Goal: Check status: Check status

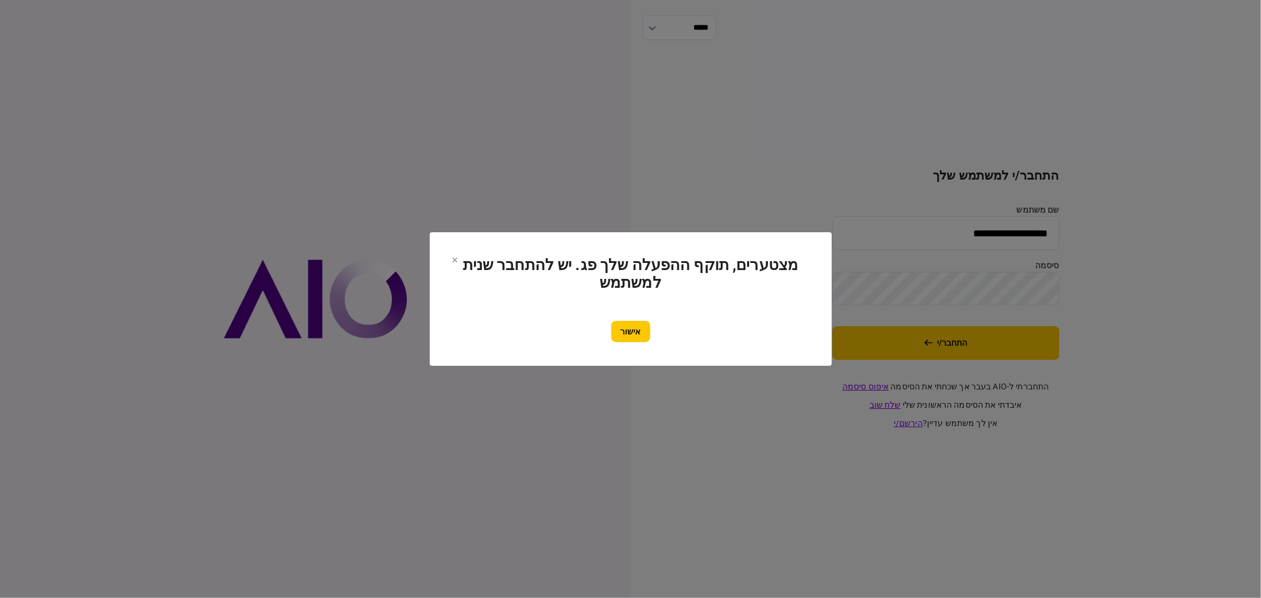
click at [645, 335] on button "אישור" at bounding box center [631, 331] width 39 height 21
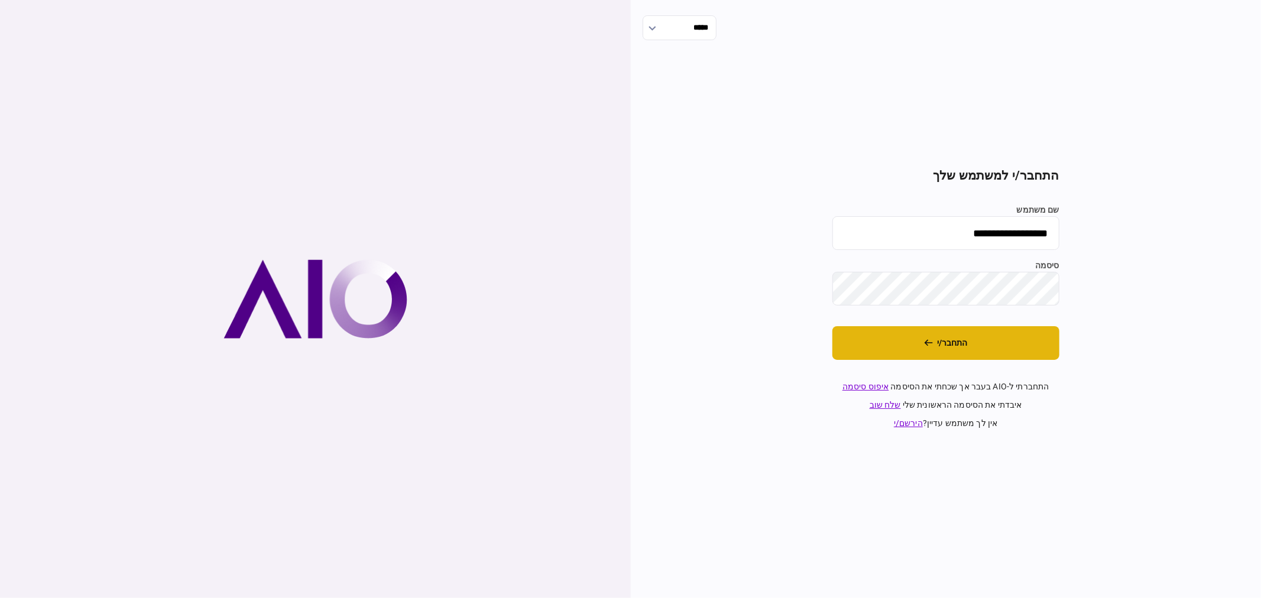
click at [963, 354] on button "התחבר/י" at bounding box center [946, 343] width 227 height 34
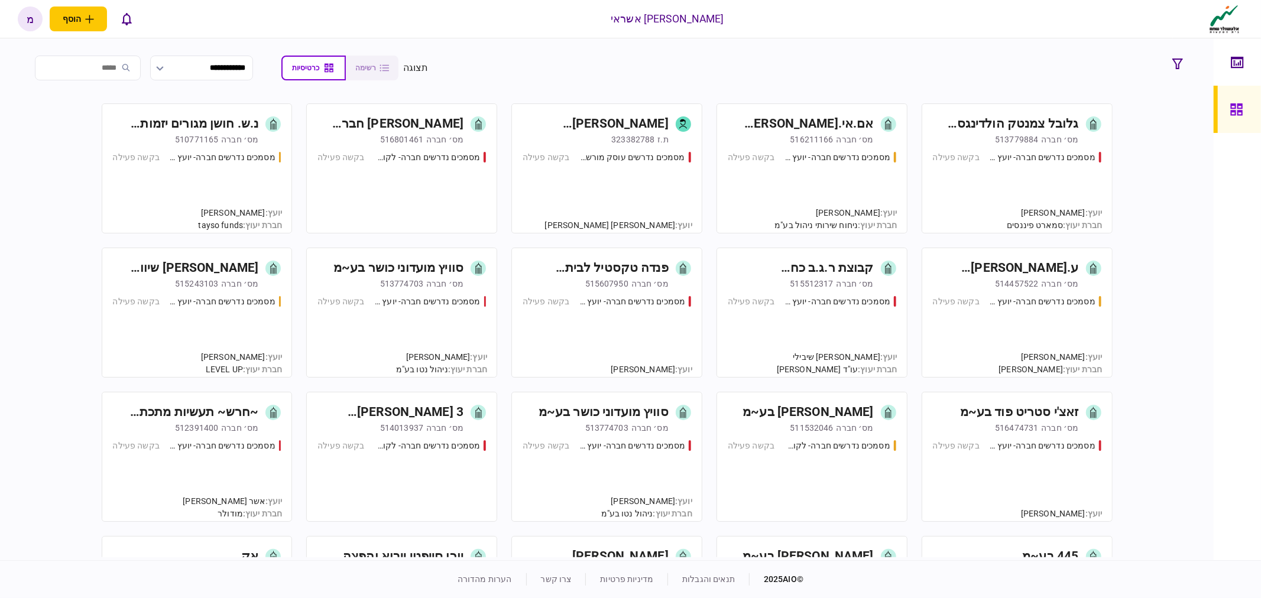
click at [1031, 204] on div "מסמכים נדרשים חברה- יועץ - תהליך חברה בקשה פעילה" at bounding box center [1017, 187] width 169 height 72
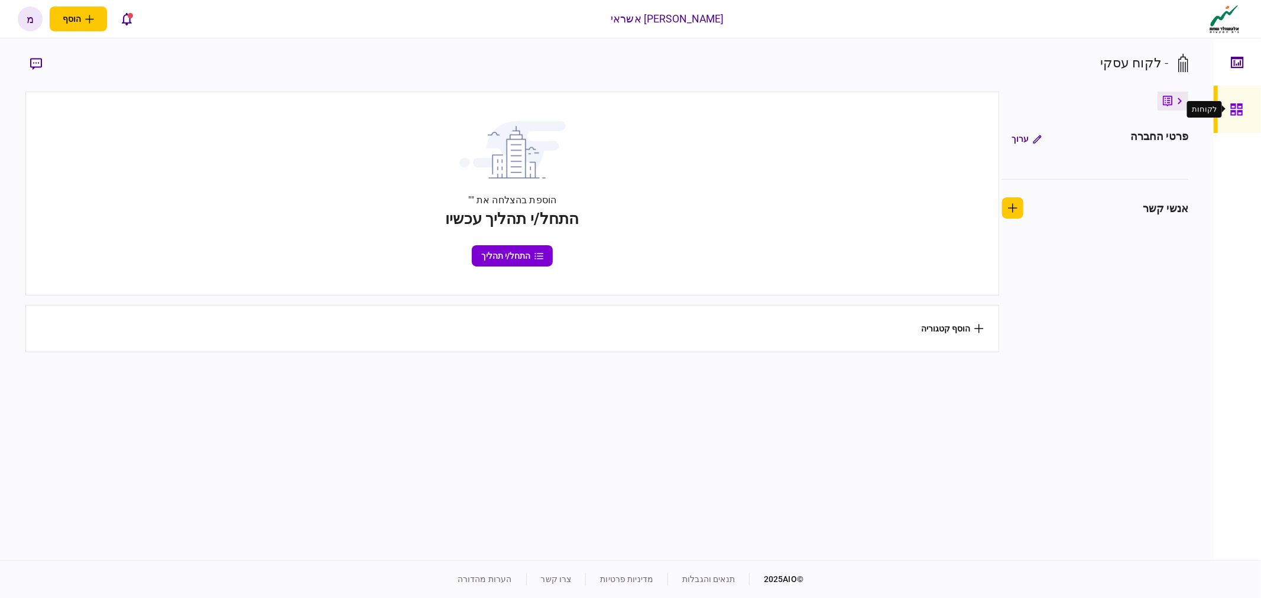
click at [1238, 103] on icon at bounding box center [1237, 110] width 13 height 14
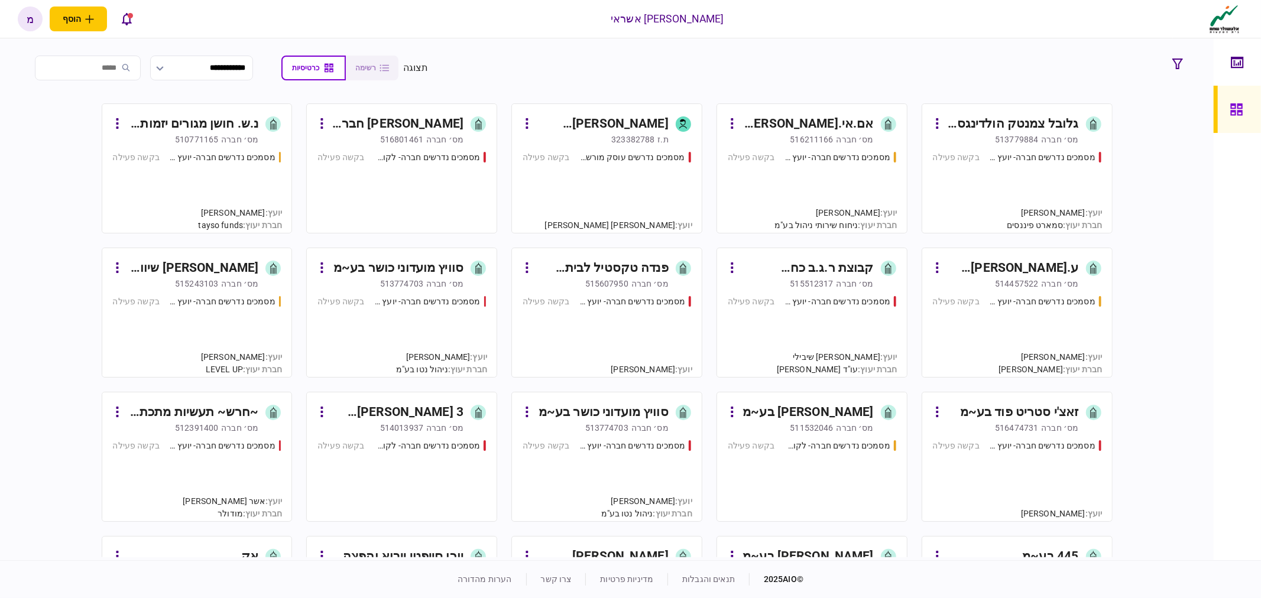
click at [1018, 189] on div "מסמכים נדרשים חברה- יועץ - תהליך חברה בקשה פעילה" at bounding box center [1017, 187] width 169 height 72
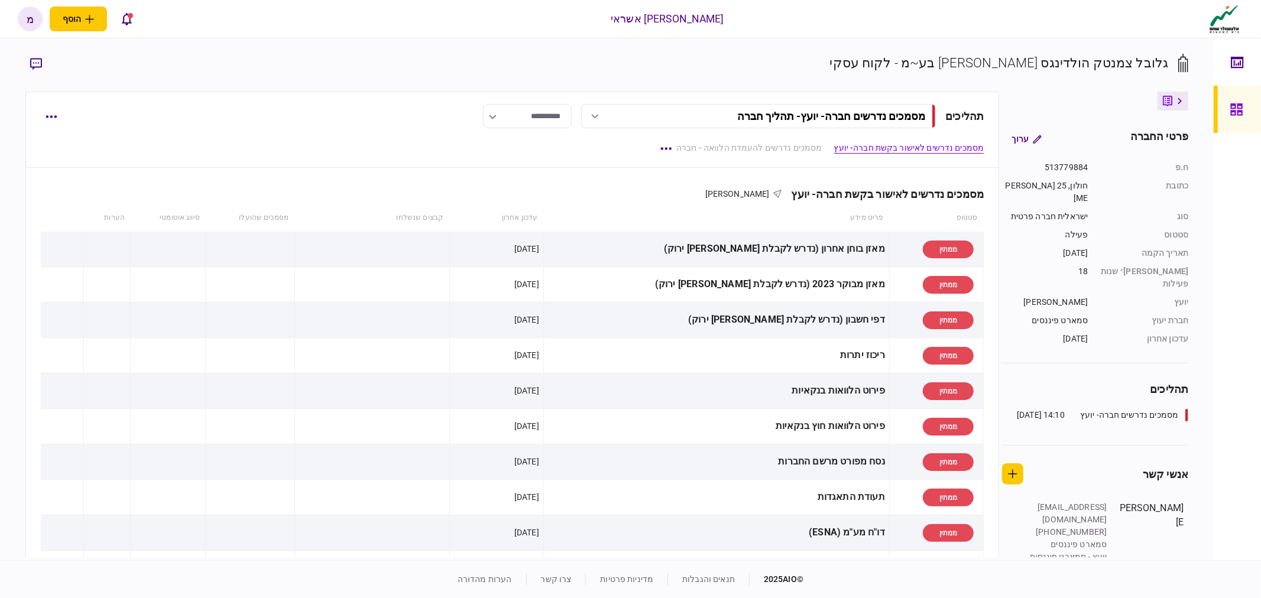
click at [1253, 106] on link at bounding box center [1237, 109] width 47 height 47
